Goal: Check status

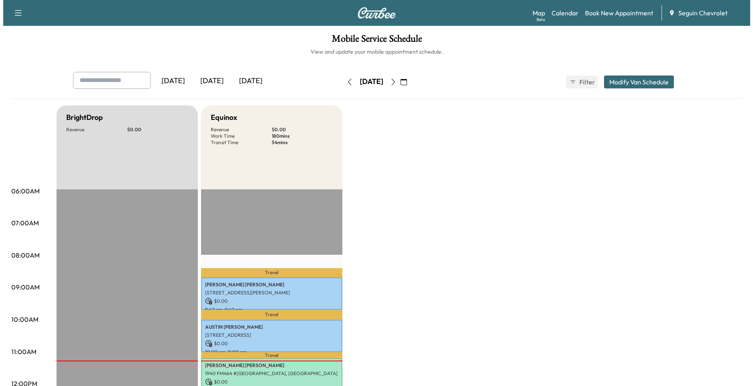
scroll to position [121, 0]
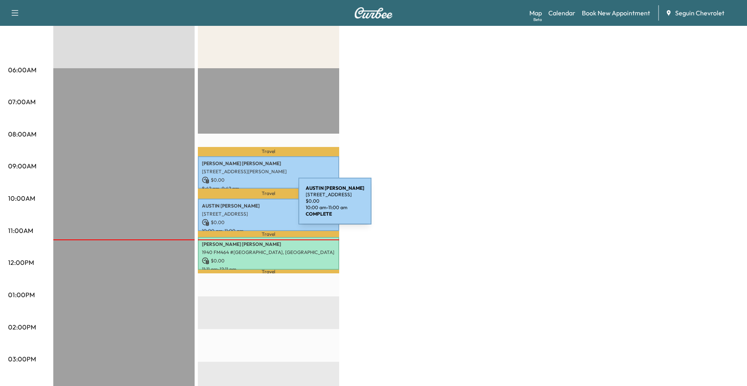
click at [240, 213] on p "[STREET_ADDRESS]" at bounding box center [268, 214] width 133 height 6
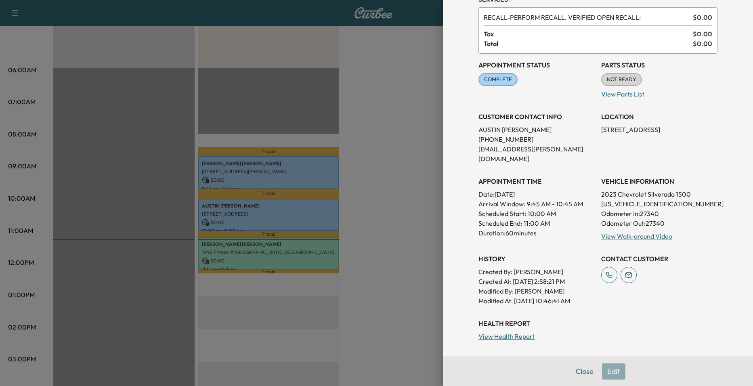
scroll to position [40, 0]
click at [618, 233] on link "View Walk-around Video" at bounding box center [636, 237] width 71 height 8
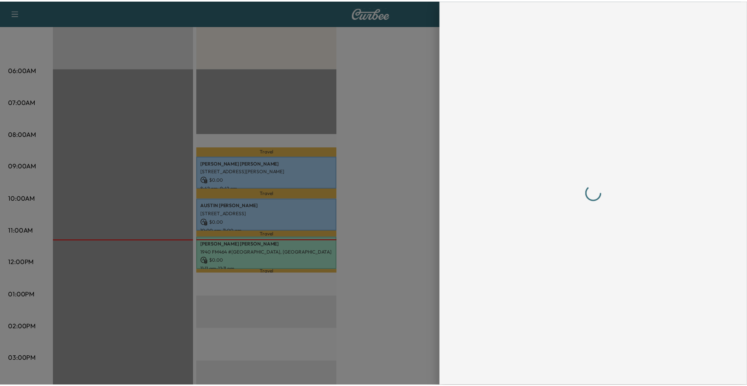
scroll to position [0, 0]
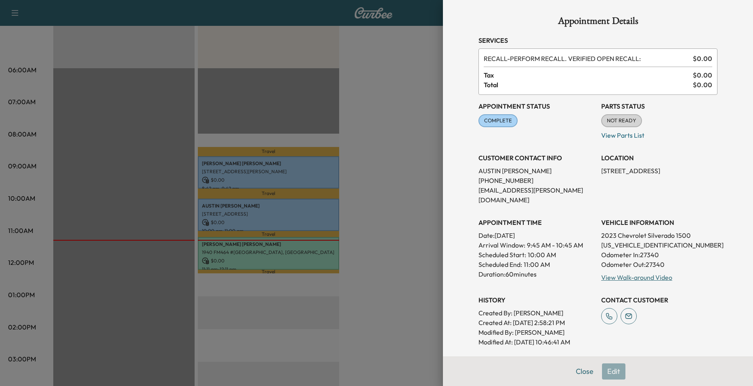
click at [295, 216] on div at bounding box center [376, 193] width 753 height 386
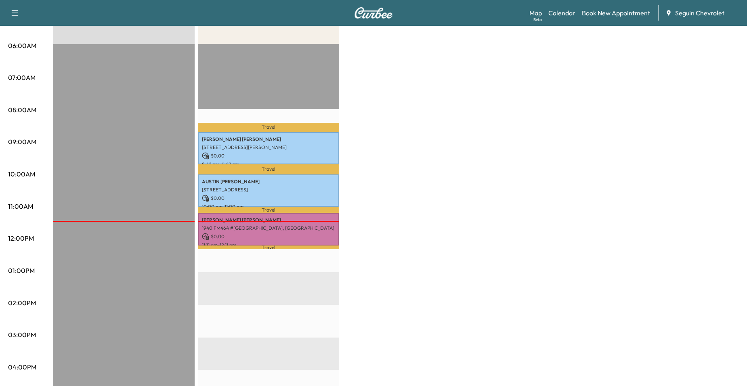
scroll to position [161, 0]
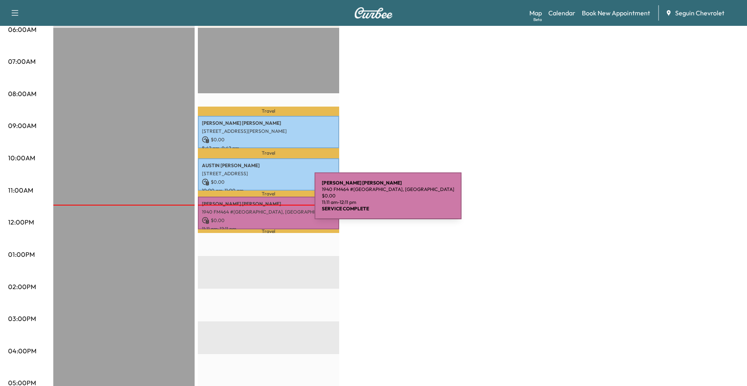
click at [255, 211] on p "1940 FM464 #10, Seguin, TX 78155, USA" at bounding box center [268, 212] width 133 height 6
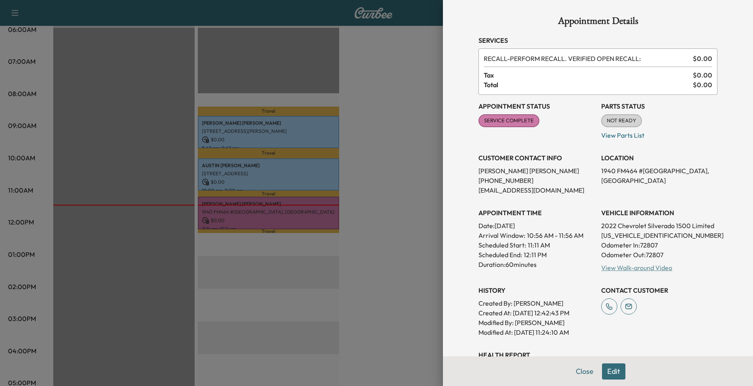
click at [623, 266] on link "View Walk-around Video" at bounding box center [636, 268] width 71 height 8
click at [148, 88] on div at bounding box center [376, 193] width 753 height 386
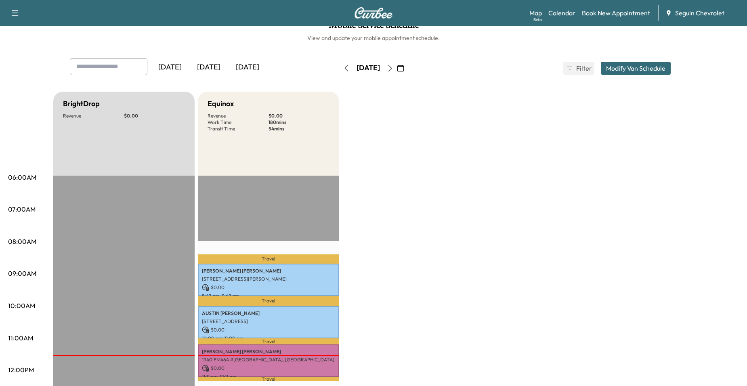
scroll to position [0, 0]
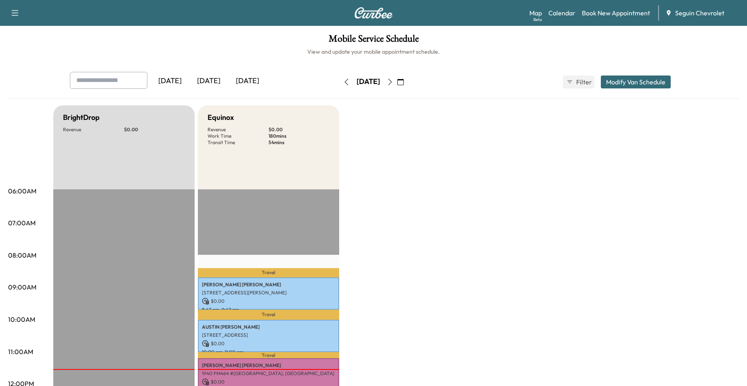
click at [393, 81] on icon "button" at bounding box center [390, 82] width 6 height 6
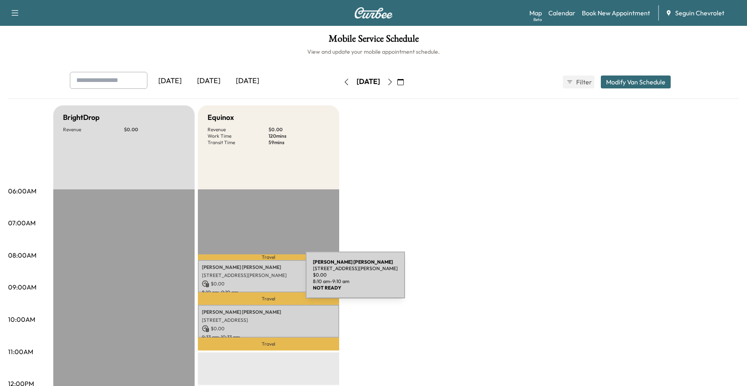
click at [245, 280] on p "$ 0.00" at bounding box center [268, 283] width 133 height 7
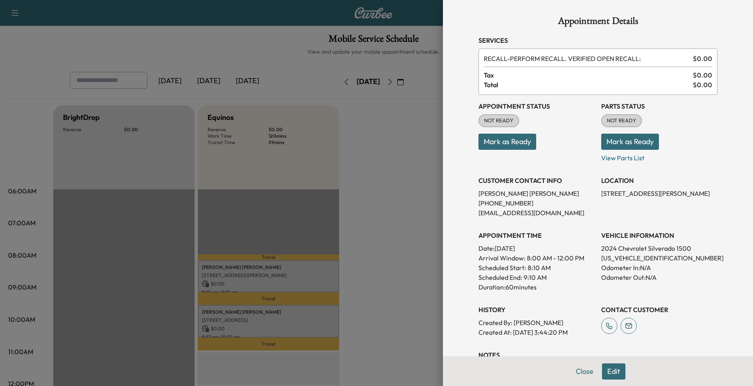
click at [315, 195] on div at bounding box center [376, 193] width 753 height 386
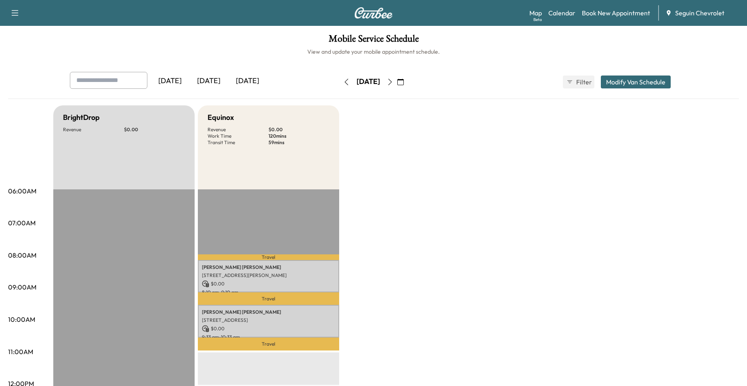
click at [397, 86] on button "button" at bounding box center [390, 82] width 14 height 13
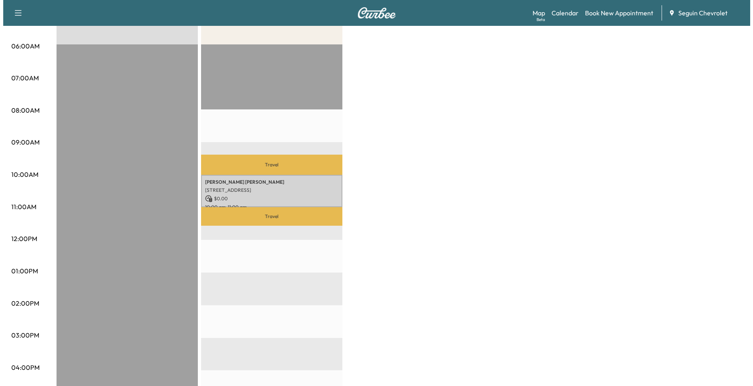
scroll to position [202, 0]
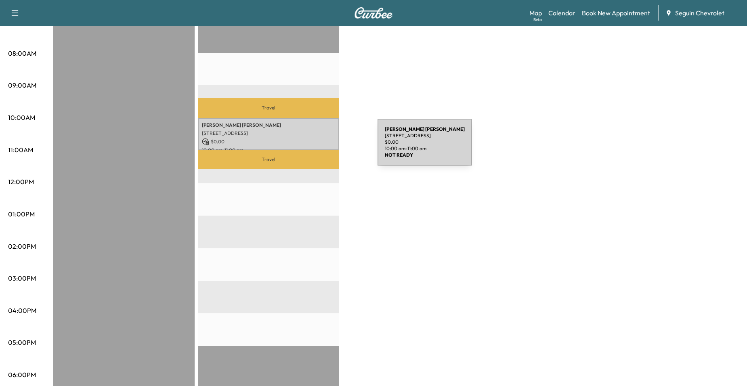
click at [314, 147] on p "10:00 am - 11:00 am" at bounding box center [268, 150] width 133 height 6
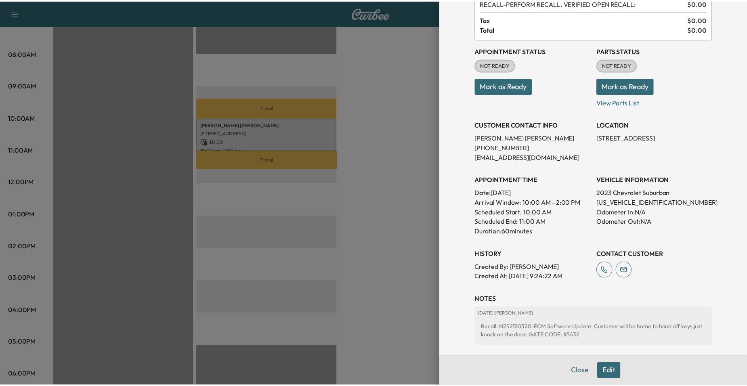
scroll to position [137, 0]
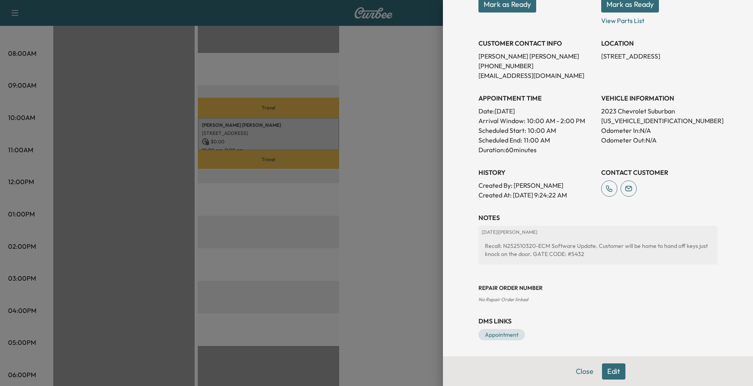
click at [340, 183] on div at bounding box center [376, 193] width 753 height 386
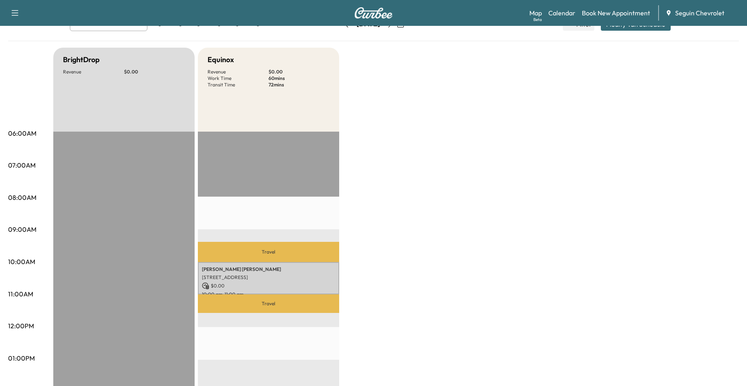
scroll to position [40, 0]
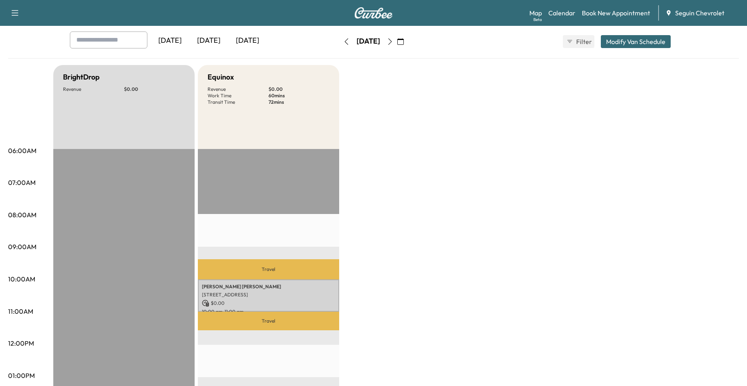
click at [392, 44] on icon "button" at bounding box center [390, 41] width 4 height 6
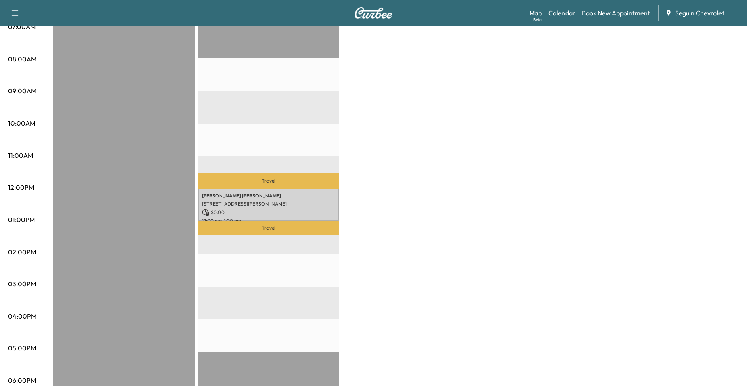
scroll to position [202, 0]
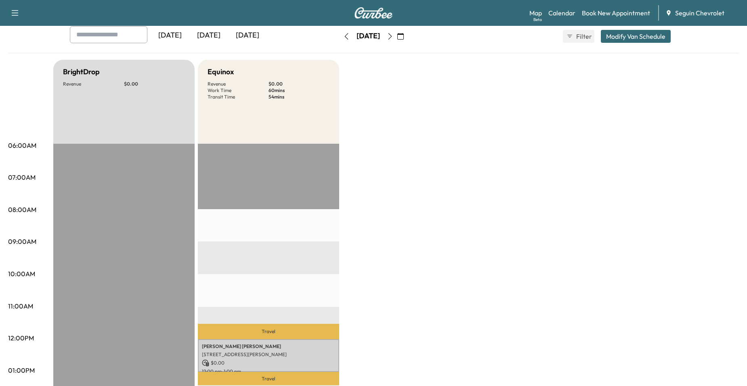
scroll to position [40, 0]
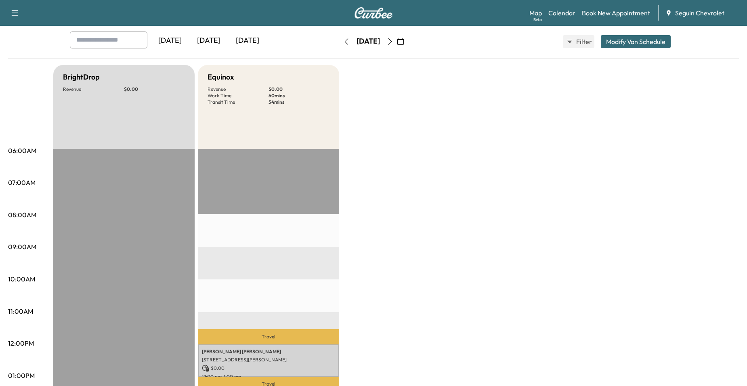
click at [343, 40] on icon "button" at bounding box center [346, 41] width 6 height 6
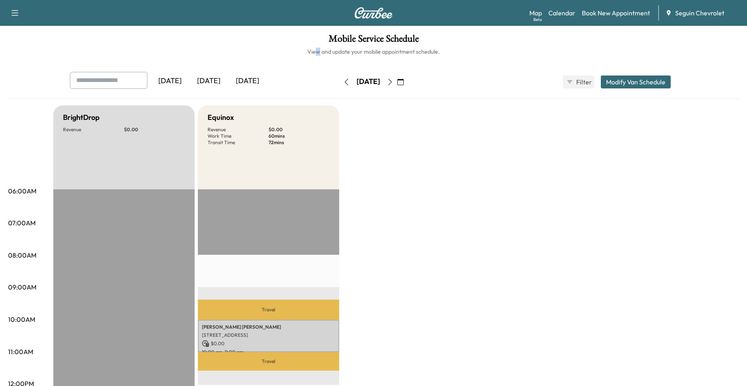
click at [321, 61] on div "Mobile Service Schedule View and update your mobile appointment schedule. [DATE…" at bounding box center [373, 372] width 747 height 693
drag, startPoint x: 321, startPoint y: 61, endPoint x: 324, endPoint y: 78, distance: 17.6
click at [340, 77] on button "button" at bounding box center [347, 82] width 14 height 13
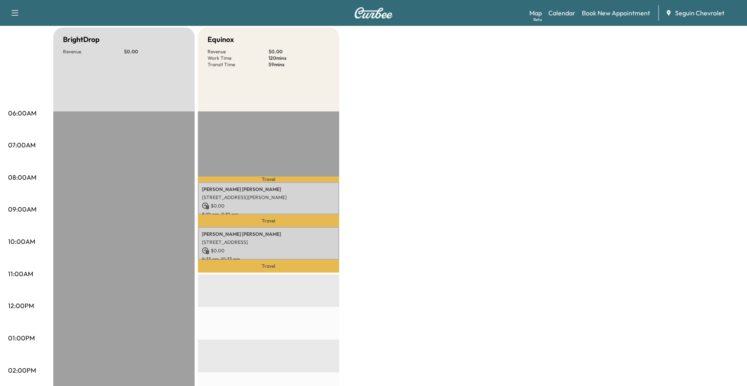
scroll to position [81, 0]
